Goal: Information Seeking & Learning: Learn about a topic

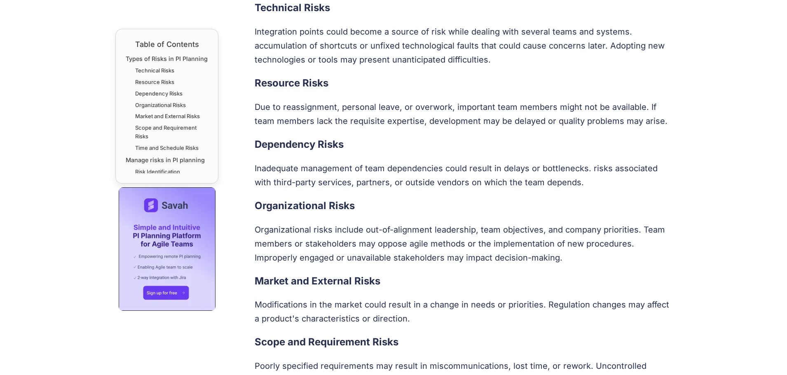
scroll to position [412, 0]
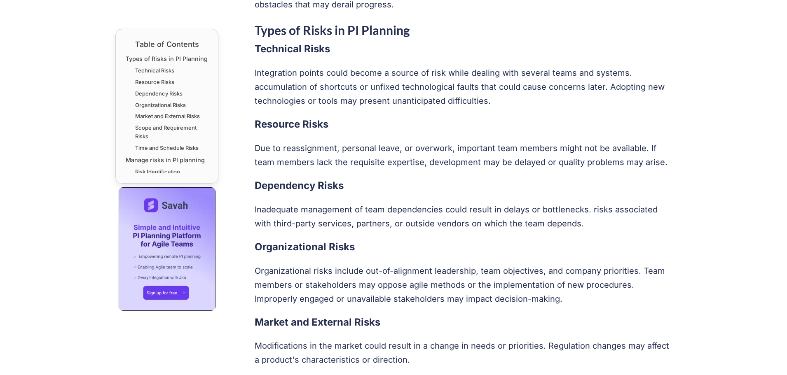
click at [381, 82] on p "Integration points could become a source of risk while dealing with several tea…" at bounding box center [463, 87] width 417 height 42
drag, startPoint x: 383, startPoint y: 77, endPoint x: 476, endPoint y: 84, distance: 94.2
click at [458, 75] on p "Integration points could become a source of risk while dealing with several tea…" at bounding box center [463, 87] width 417 height 42
click at [477, 85] on p "Integration points could become a source of risk while dealing with several tea…" at bounding box center [463, 87] width 417 height 42
click at [299, 76] on p "Integration points could become a source of risk while dealing with several tea…" at bounding box center [463, 87] width 417 height 42
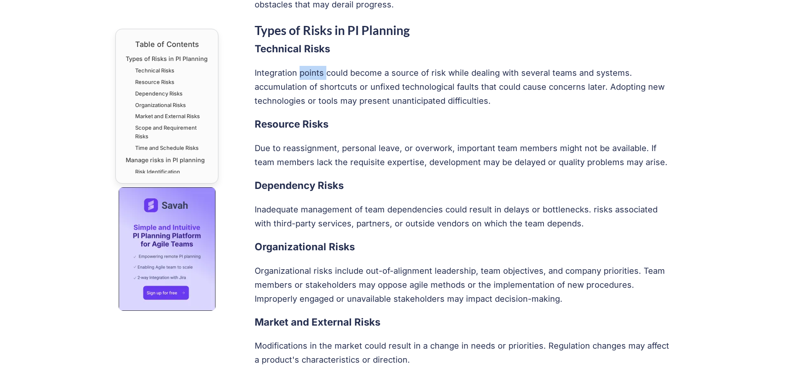
click at [299, 76] on p "Integration points could become a source of risk while dealing with several tea…" at bounding box center [463, 87] width 417 height 42
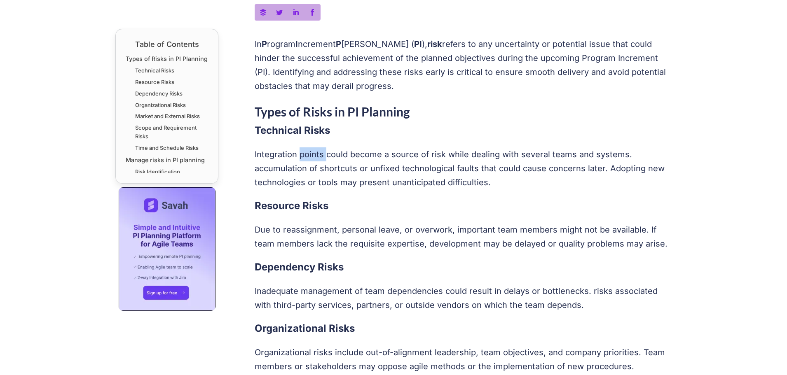
scroll to position [329, 0]
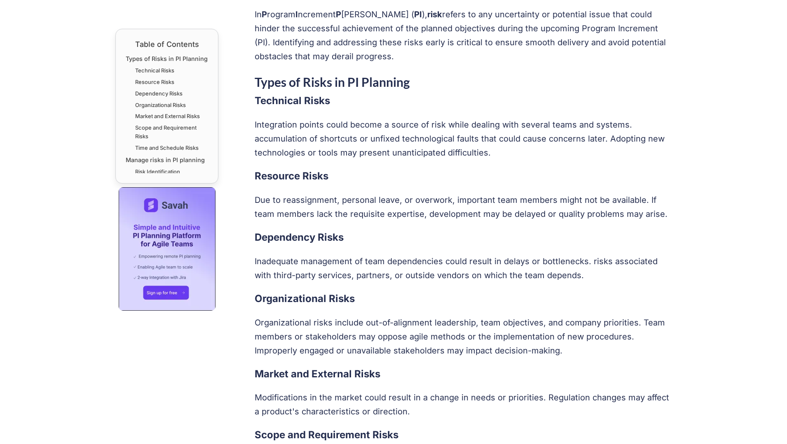
drag, startPoint x: 414, startPoint y: 233, endPoint x: 395, endPoint y: 208, distance: 30.6
click at [414, 233] on h3 "Dependency Risks" at bounding box center [463, 237] width 417 height 17
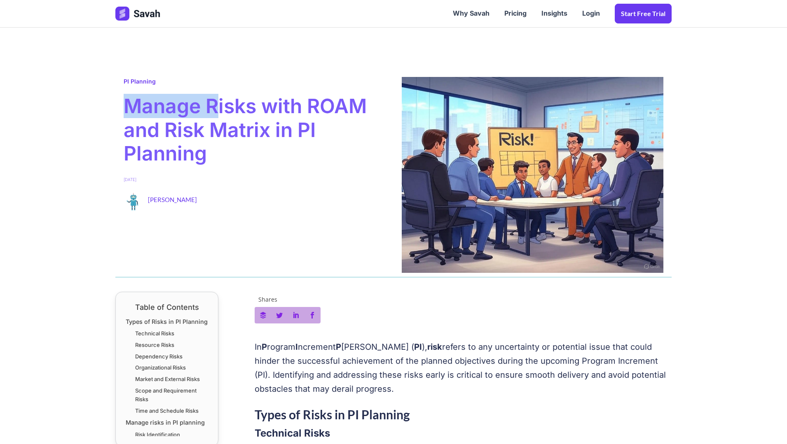
drag, startPoint x: 128, startPoint y: 108, endPoint x: 245, endPoint y: 121, distance: 117.7
click at [225, 110] on span "Manage Risks with ROAM and Risk Matrix in PI Planning" at bounding box center [255, 129] width 262 height 71
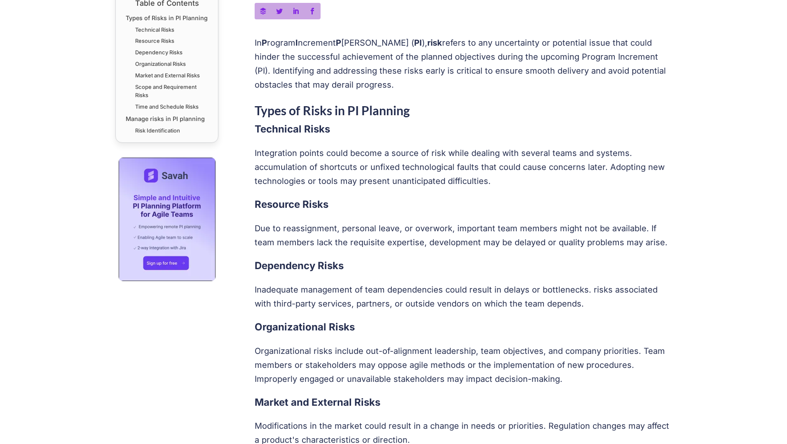
scroll to position [371, 0]
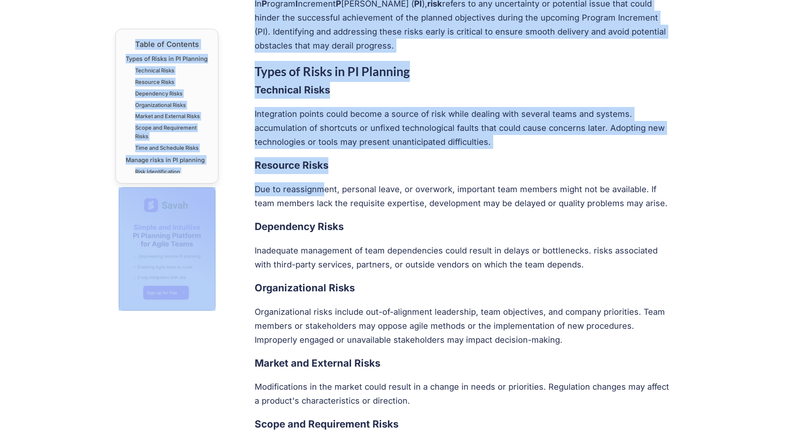
drag, startPoint x: 254, startPoint y: 170, endPoint x: 321, endPoint y: 186, distance: 69.0
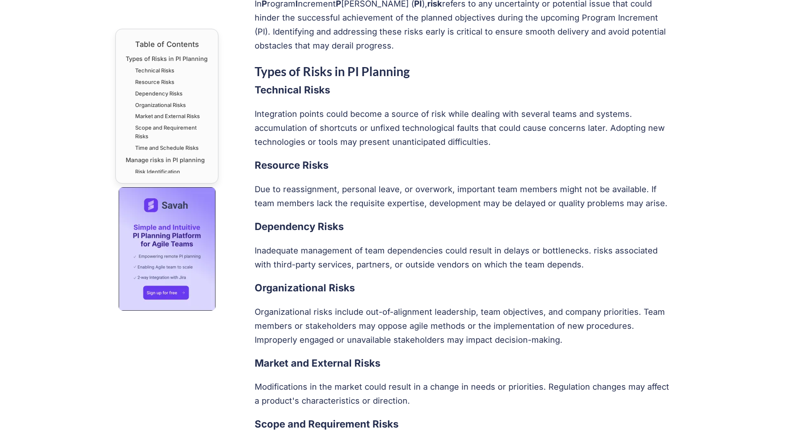
click at [291, 223] on h3 "Dependency Risks" at bounding box center [463, 227] width 417 height 17
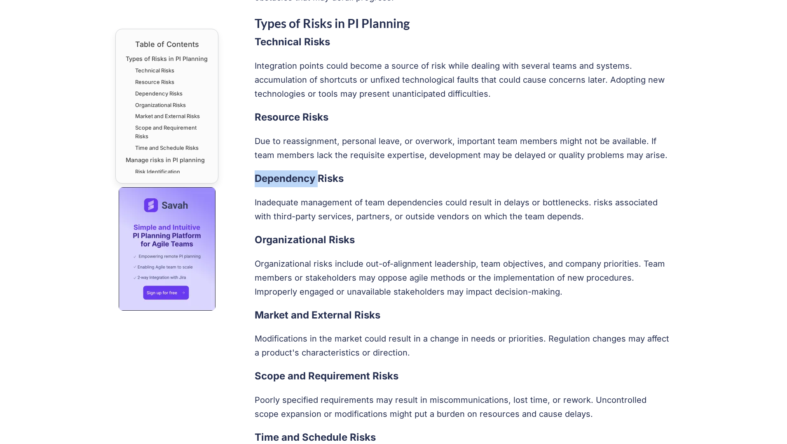
scroll to position [494, 0]
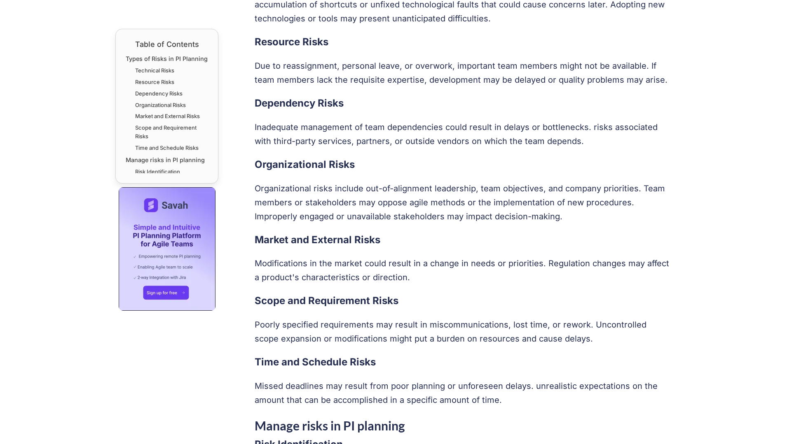
click at [298, 163] on h3 "Organizational Risks" at bounding box center [463, 164] width 417 height 17
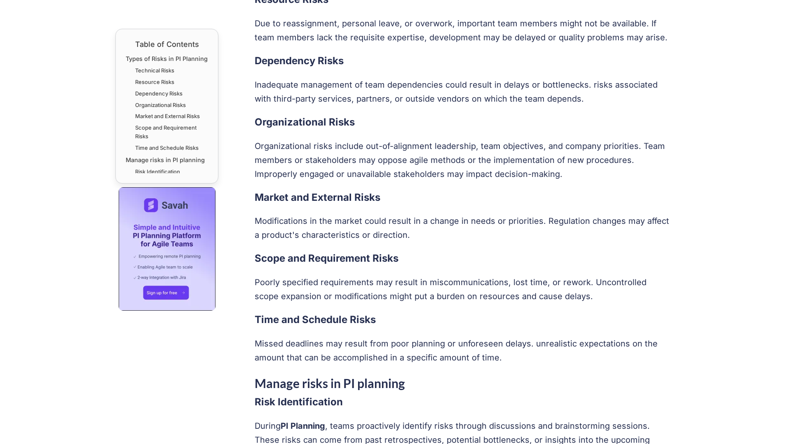
scroll to position [535, 0]
